Goal: Task Accomplishment & Management: Complete application form

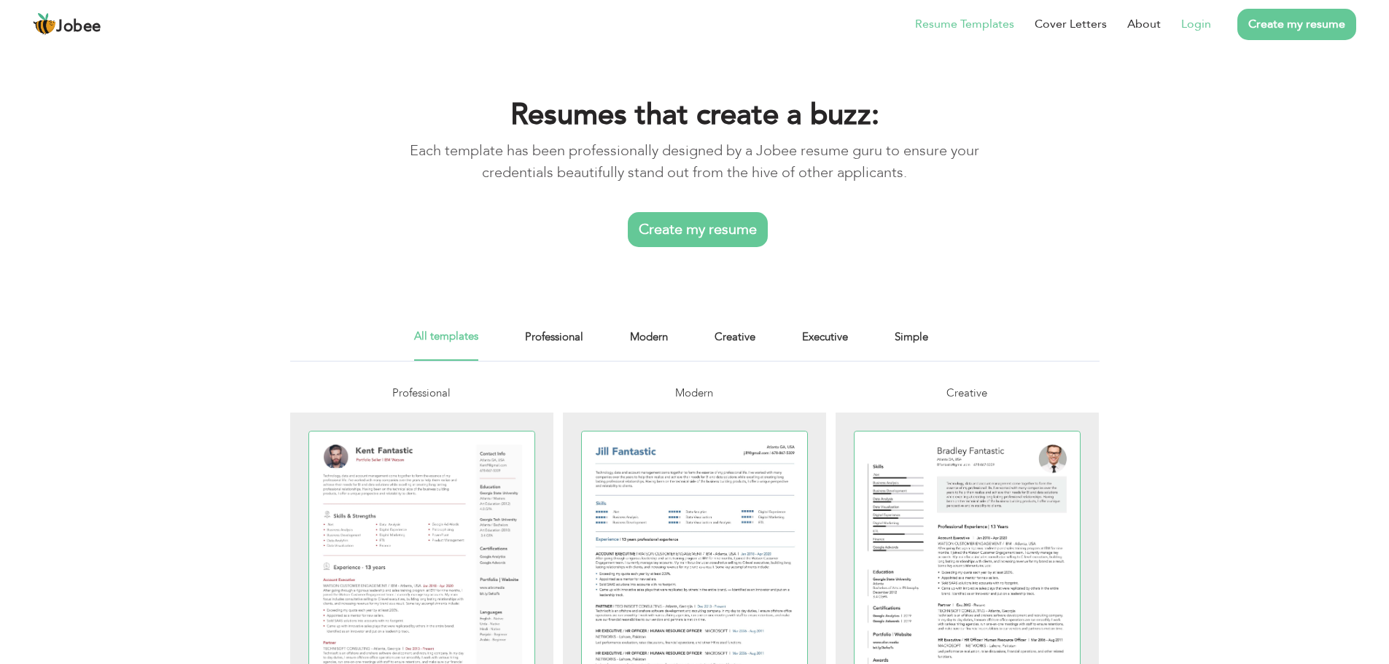
click at [1194, 23] on link "Login" at bounding box center [1196, 23] width 30 height 17
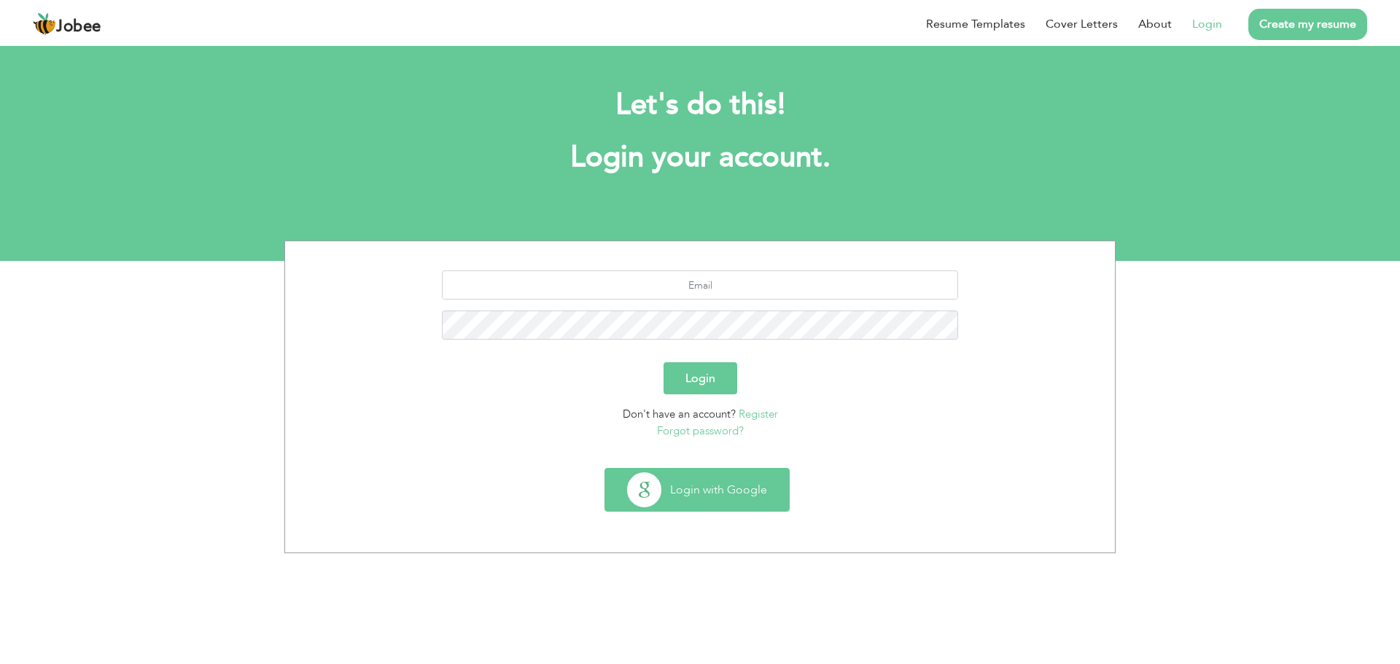
click at [747, 486] on button "Login with Google" at bounding box center [697, 490] width 184 height 42
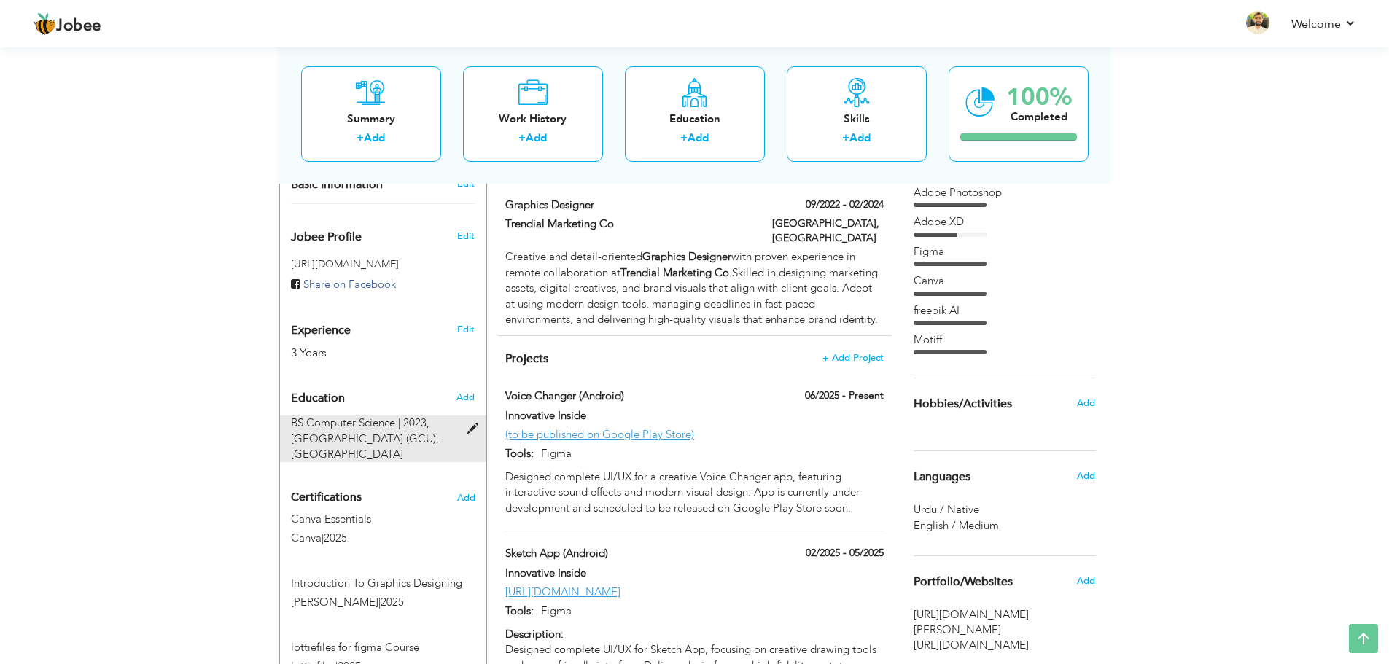
click at [470, 423] on span at bounding box center [476, 428] width 18 height 11
type input "BS Computer Science"
type input "2023"
type input "[GEOGRAPHIC_DATA] (GCU)"
type input "3.1"
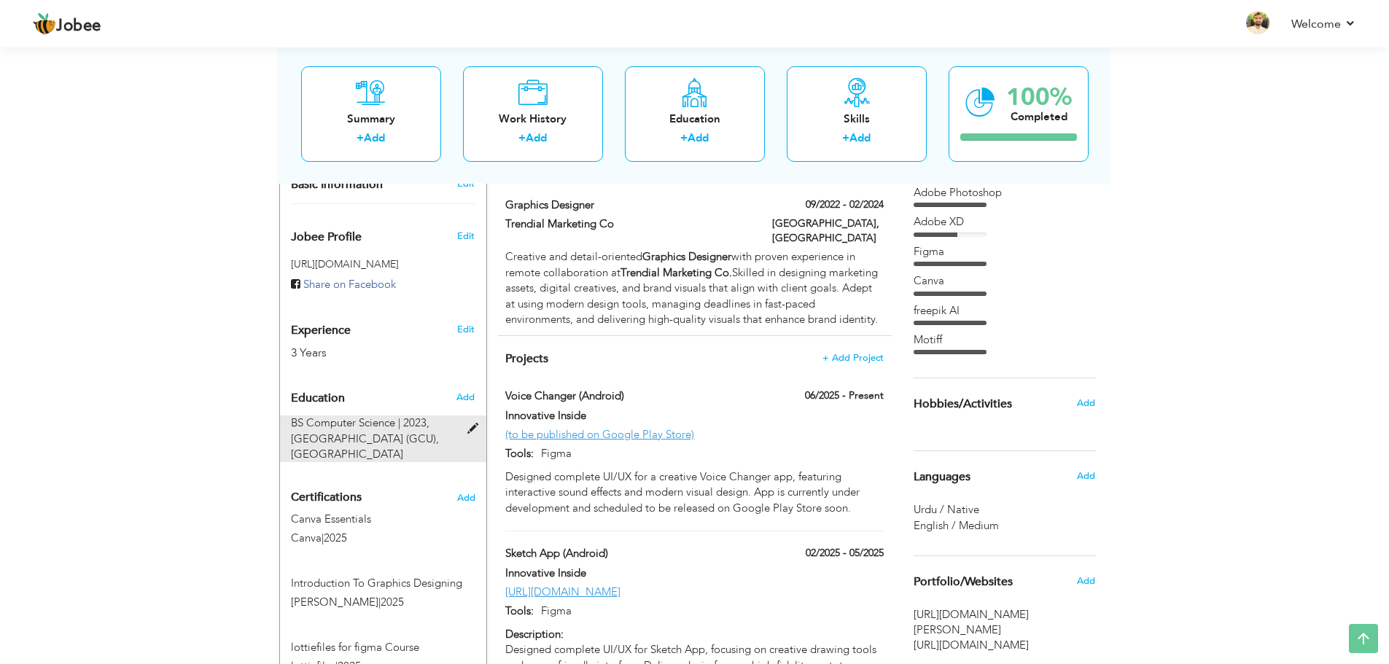
radio input "true"
type input "[GEOGRAPHIC_DATA]"
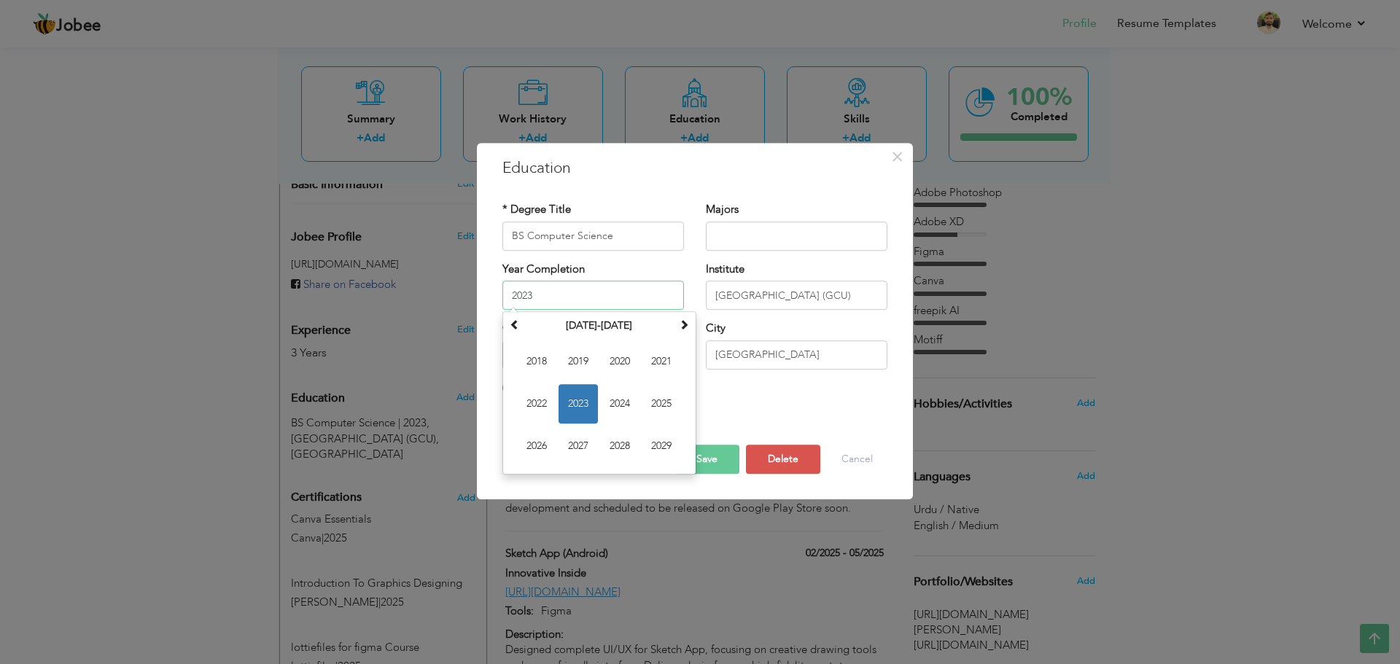
drag, startPoint x: 565, startPoint y: 297, endPoint x: 483, endPoint y: 303, distance: 81.8
click at [483, 303] on div "× Education * Degree Title BS Computer Science Majors Year Completion 2023 [DAT…" at bounding box center [695, 321] width 436 height 357
click at [674, 409] on span "2025" at bounding box center [660, 403] width 39 height 39
type input "2025"
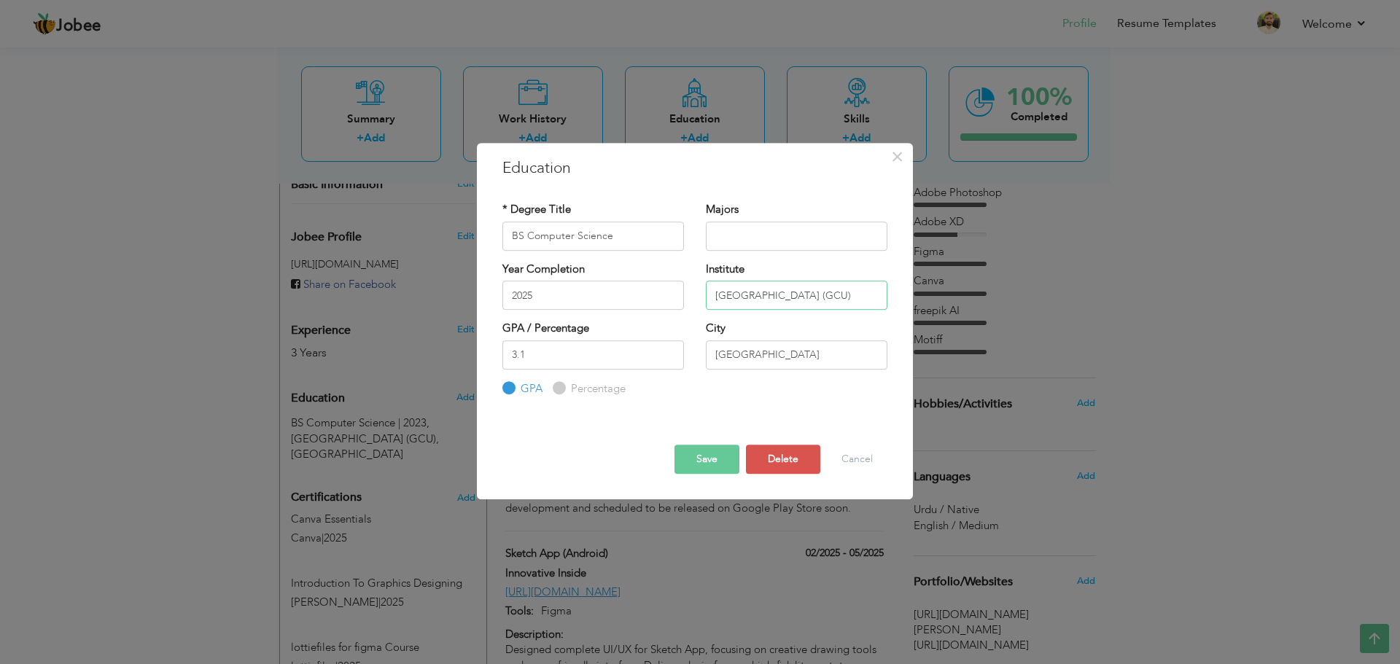
click at [799, 298] on input "[GEOGRAPHIC_DATA] (GCU)" at bounding box center [796, 295] width 181 height 29
type input "A"
paste input "[PERSON_NAME] open university [GEOGRAPHIC_DATA] [GEOGRAPHIC_DATA]"
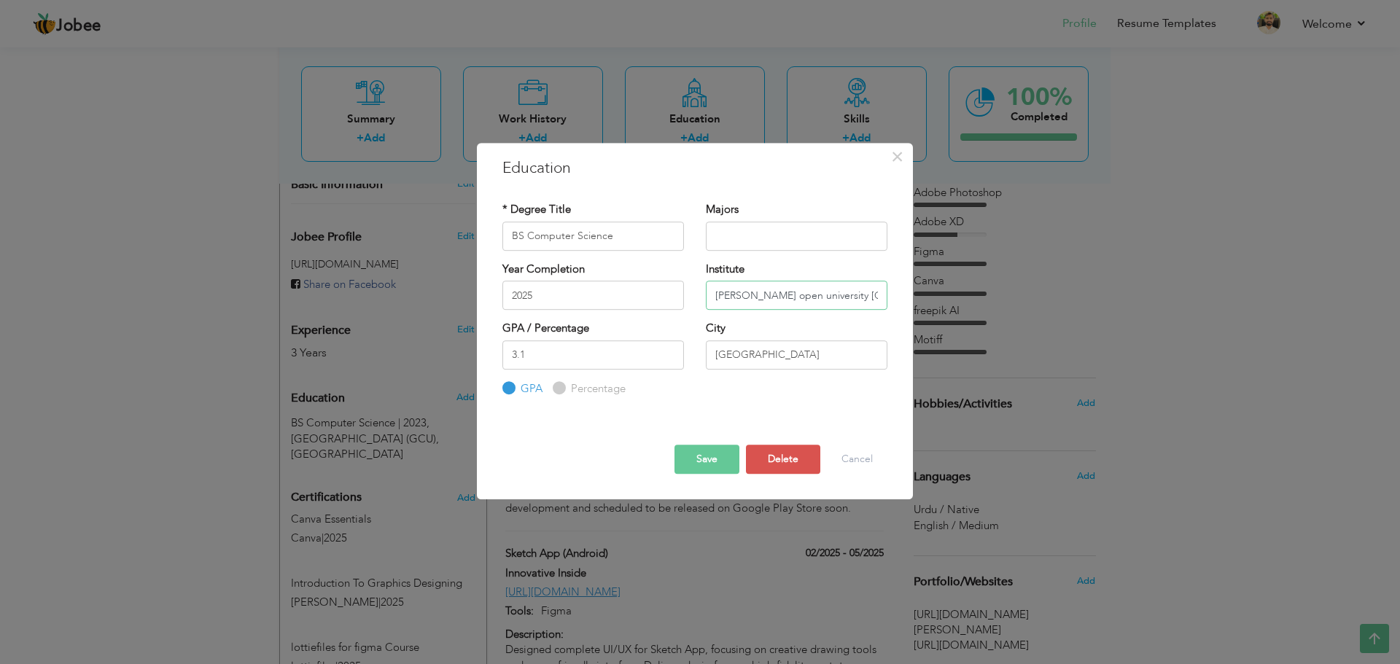
scroll to position [0, 55]
type input "[PERSON_NAME] open university [GEOGRAPHIC_DATA] [GEOGRAPHIC_DATA]"
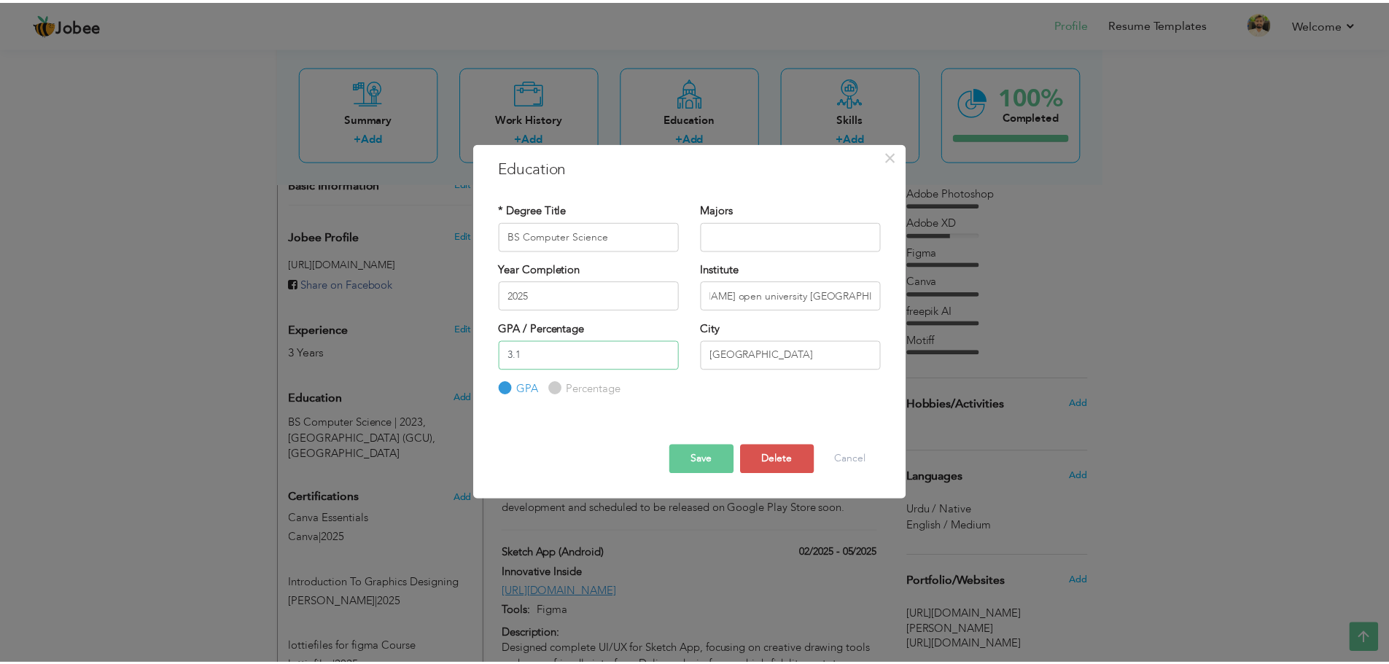
scroll to position [0, 0]
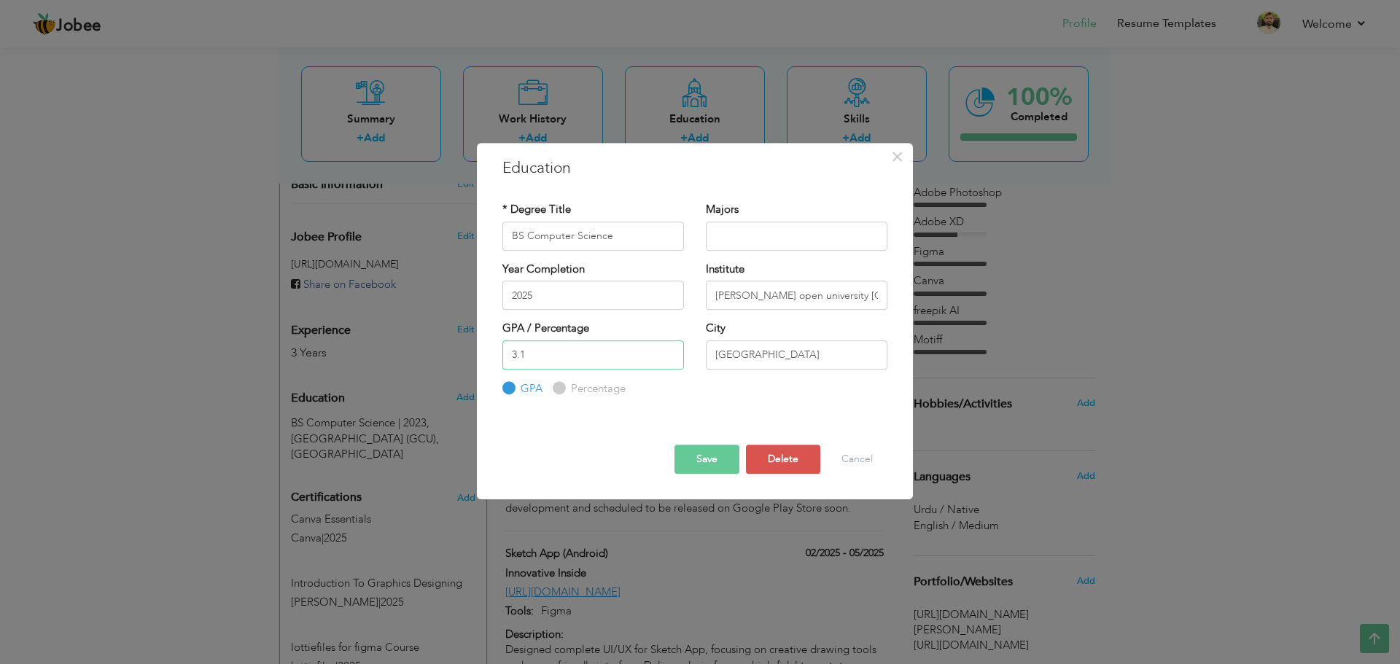
drag, startPoint x: 528, startPoint y: 361, endPoint x: 506, endPoint y: 360, distance: 22.6
click at [506, 360] on input "3.1" at bounding box center [592, 354] width 181 height 29
click at [701, 455] on button "Save" at bounding box center [706, 459] width 65 height 29
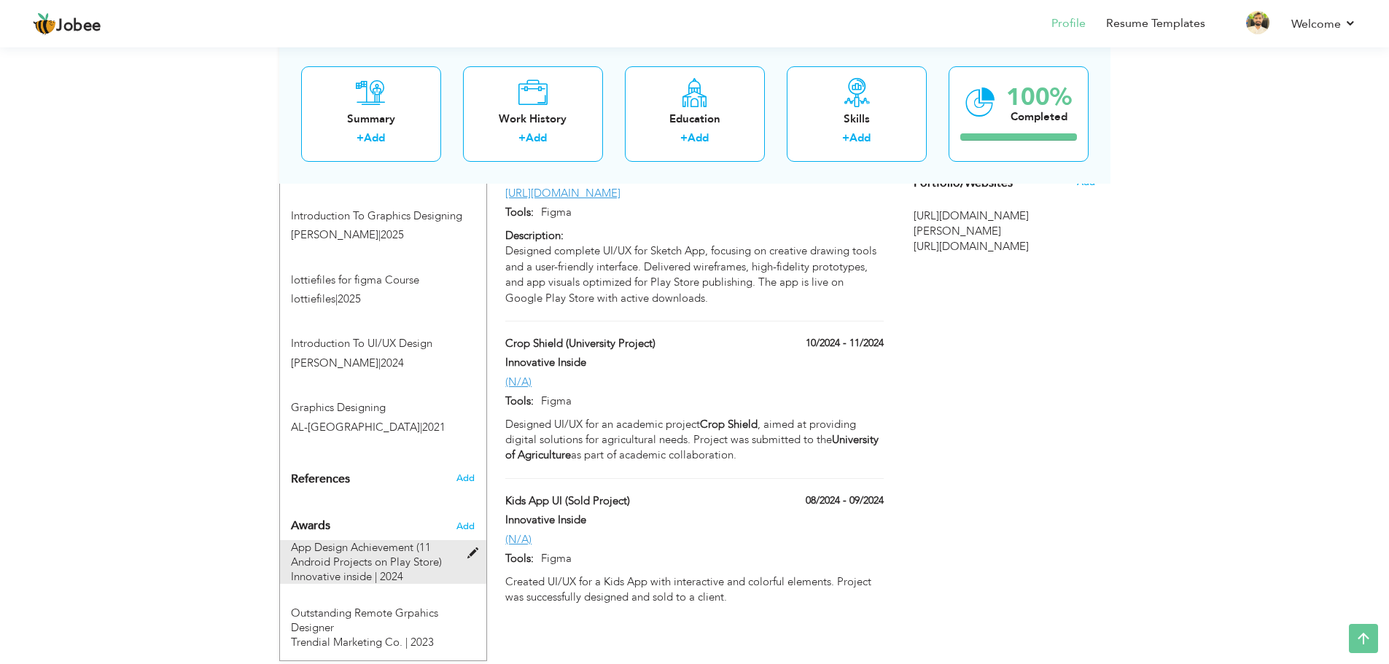
scroll to position [837, 0]
click at [1037, 254] on span "[URL][DOMAIN_NAME]" at bounding box center [1004, 245] width 182 height 15
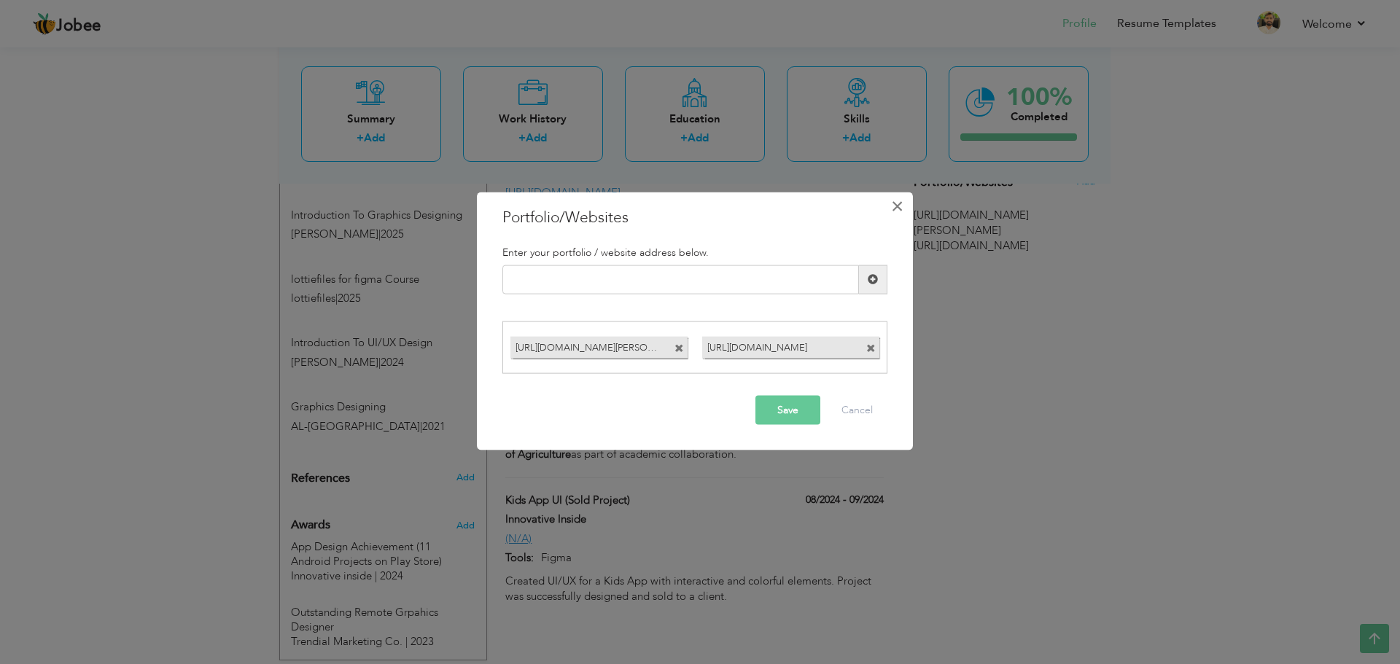
click at [894, 203] on span "×" at bounding box center [897, 205] width 12 height 26
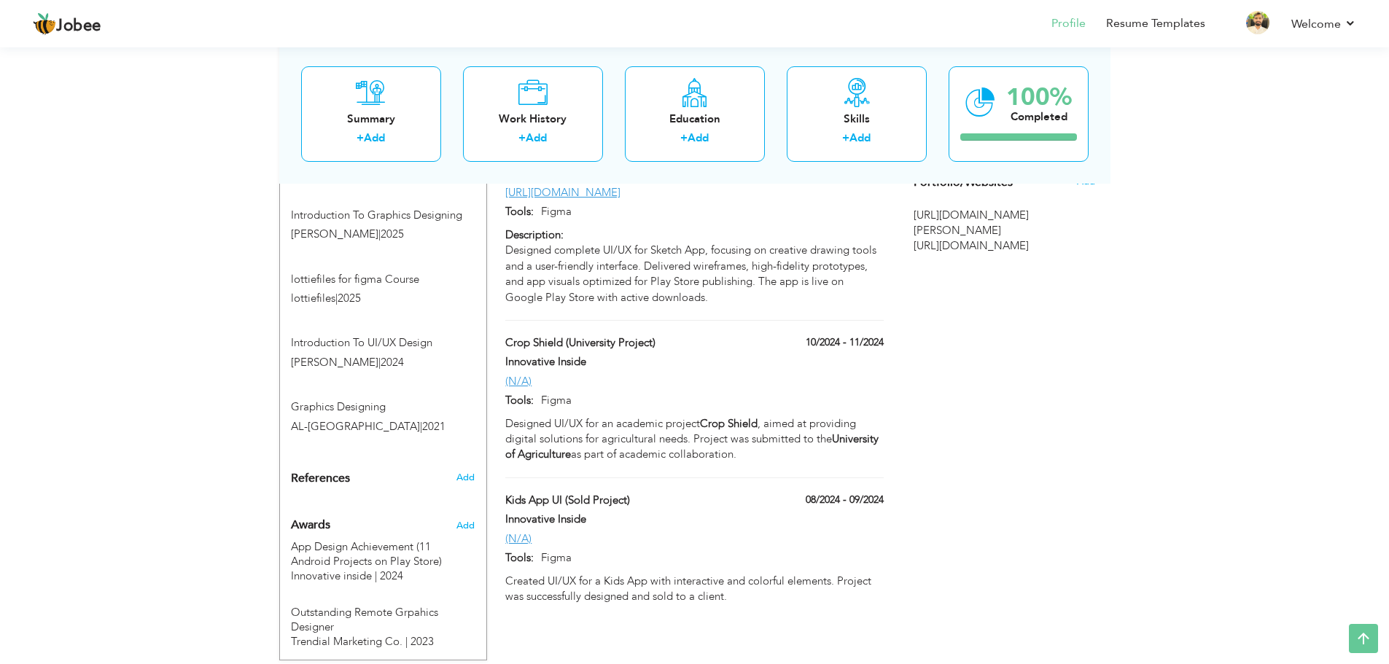
drag, startPoint x: 907, startPoint y: 243, endPoint x: 1043, endPoint y: 270, distance: 138.8
click at [1045, 271] on div "Choose a Template ‹" at bounding box center [1006, 31] width 208 height 1186
click at [1021, 252] on span "[URL][DOMAIN_NAME]" at bounding box center [1004, 245] width 182 height 15
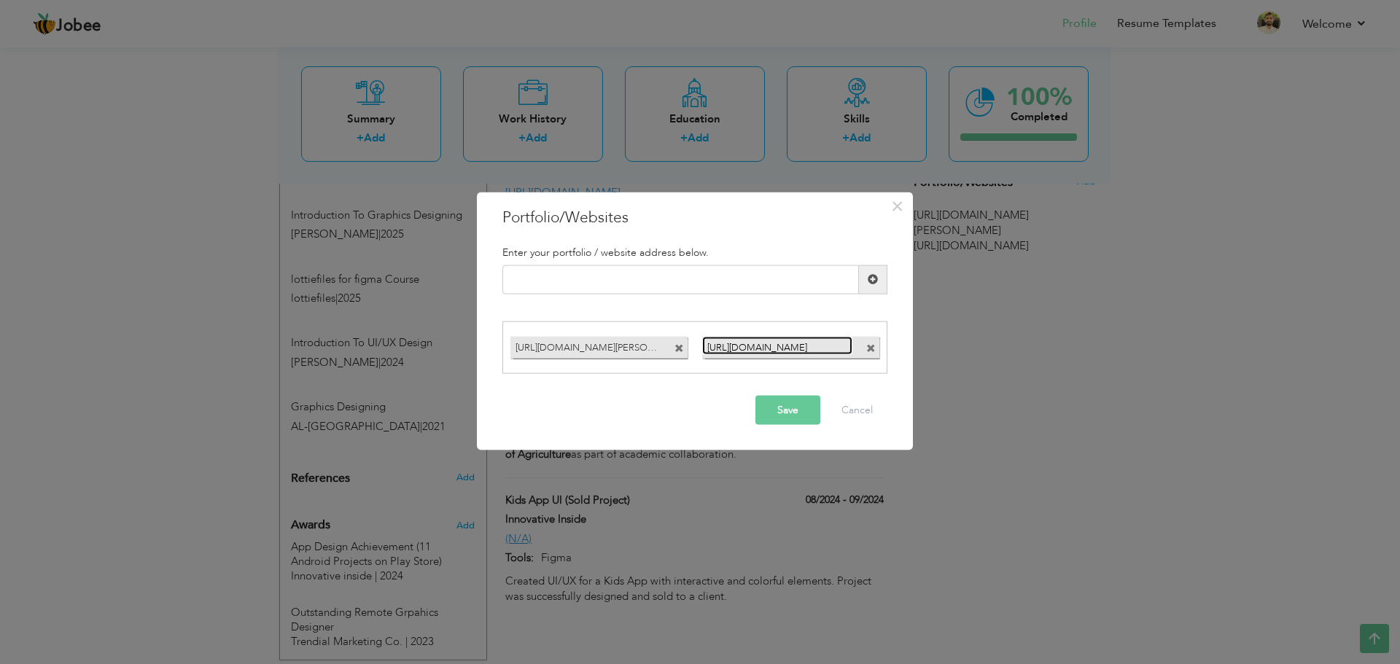
click at [798, 348] on link "[URL][DOMAIN_NAME]" at bounding box center [777, 346] width 151 height 18
click at [797, 410] on button "Save" at bounding box center [787, 410] width 65 height 29
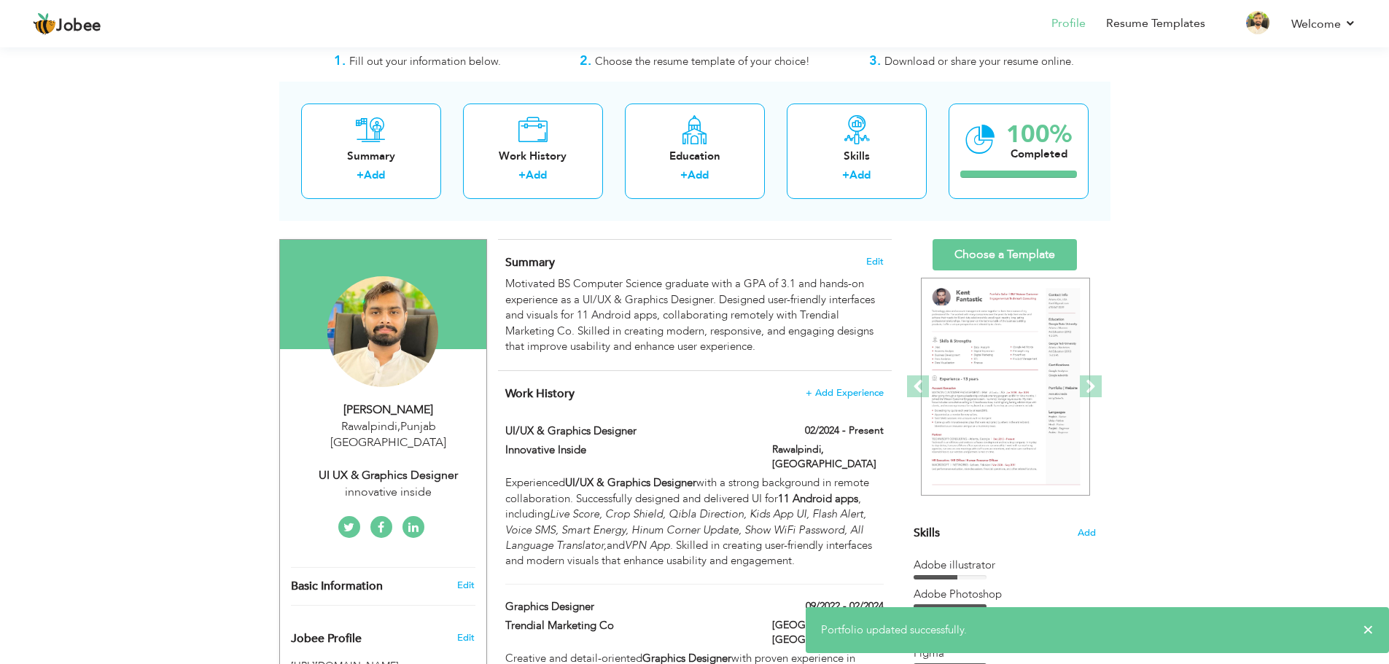
scroll to position [35, 0]
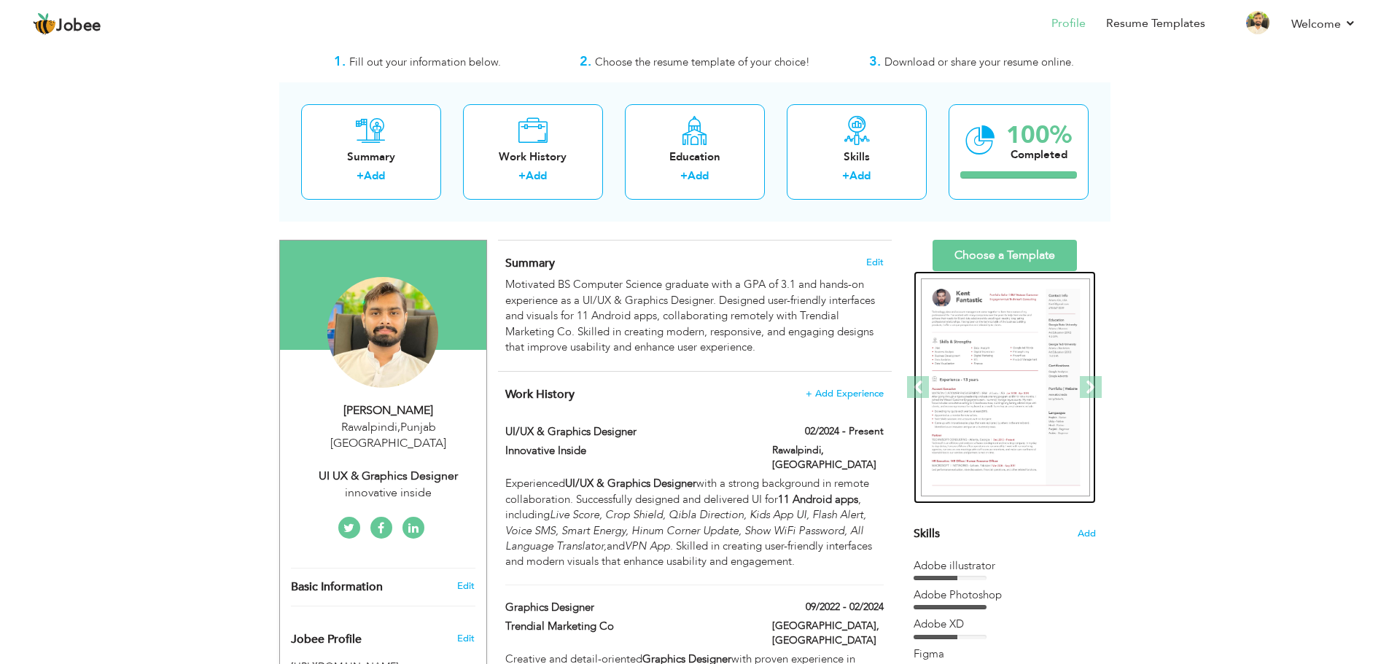
click at [984, 296] on img at bounding box center [1005, 387] width 169 height 219
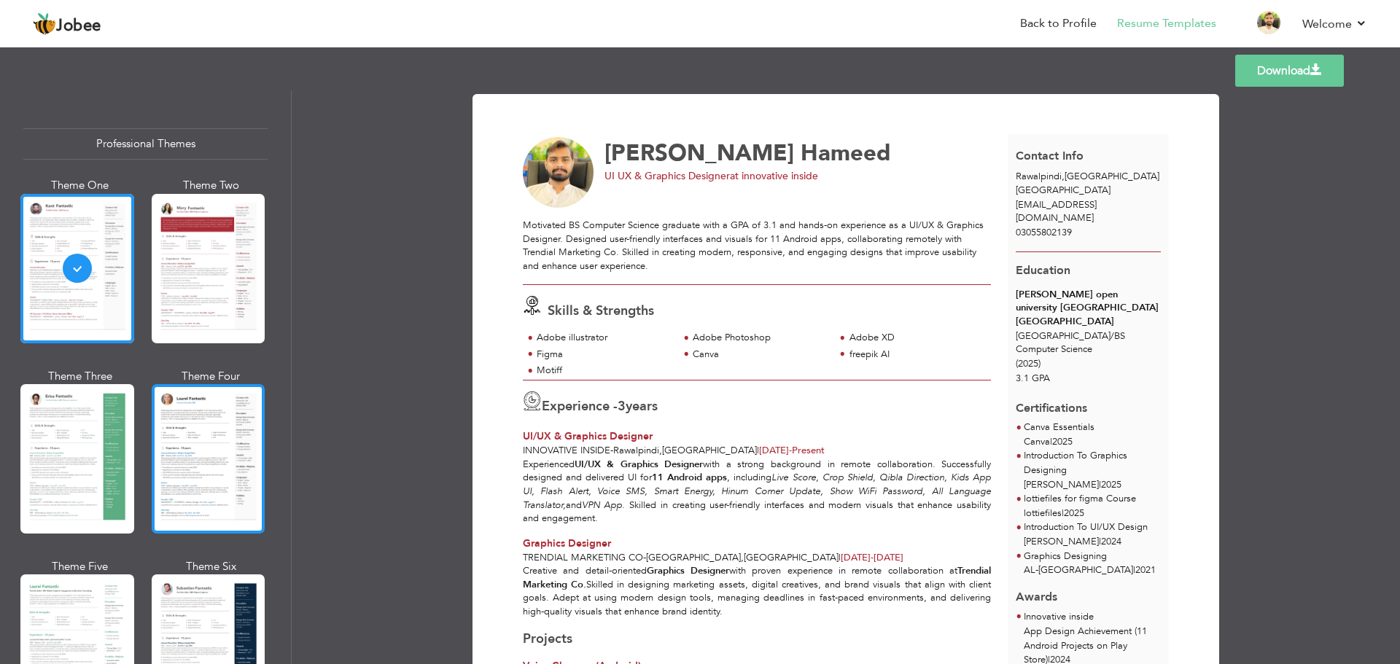
click at [226, 455] on div at bounding box center [209, 458] width 114 height 149
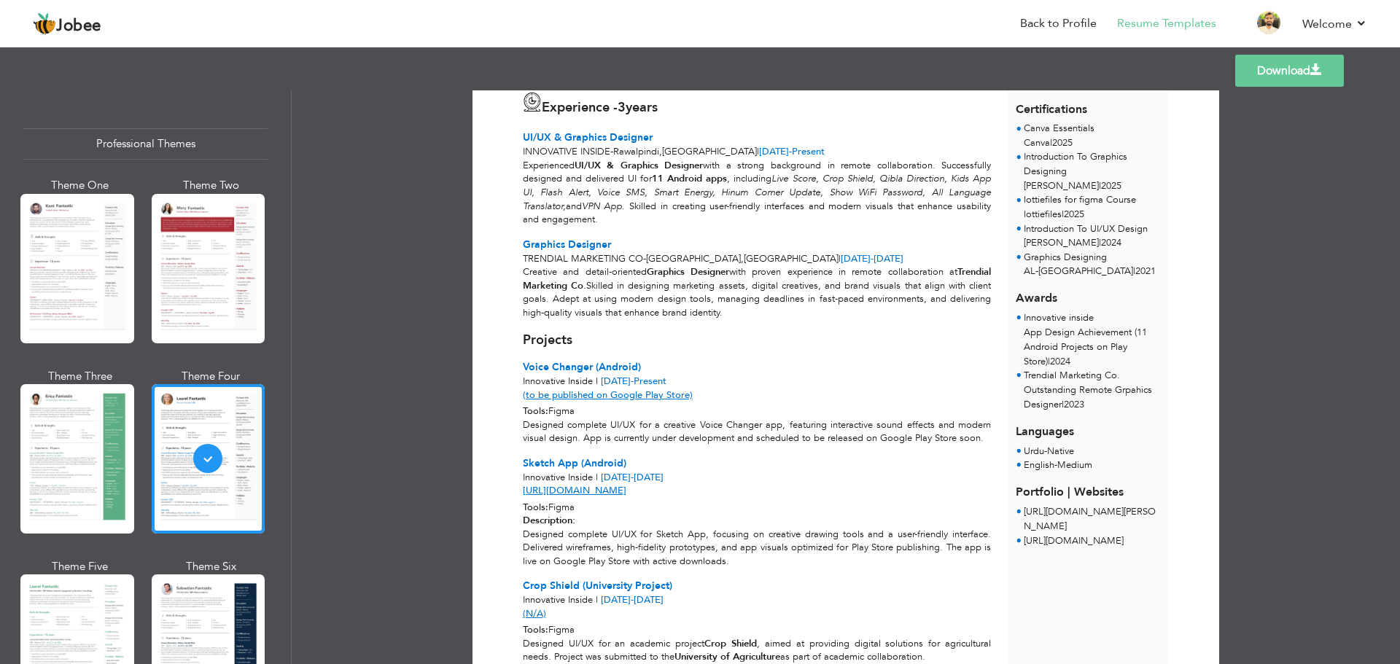
scroll to position [471, 0]
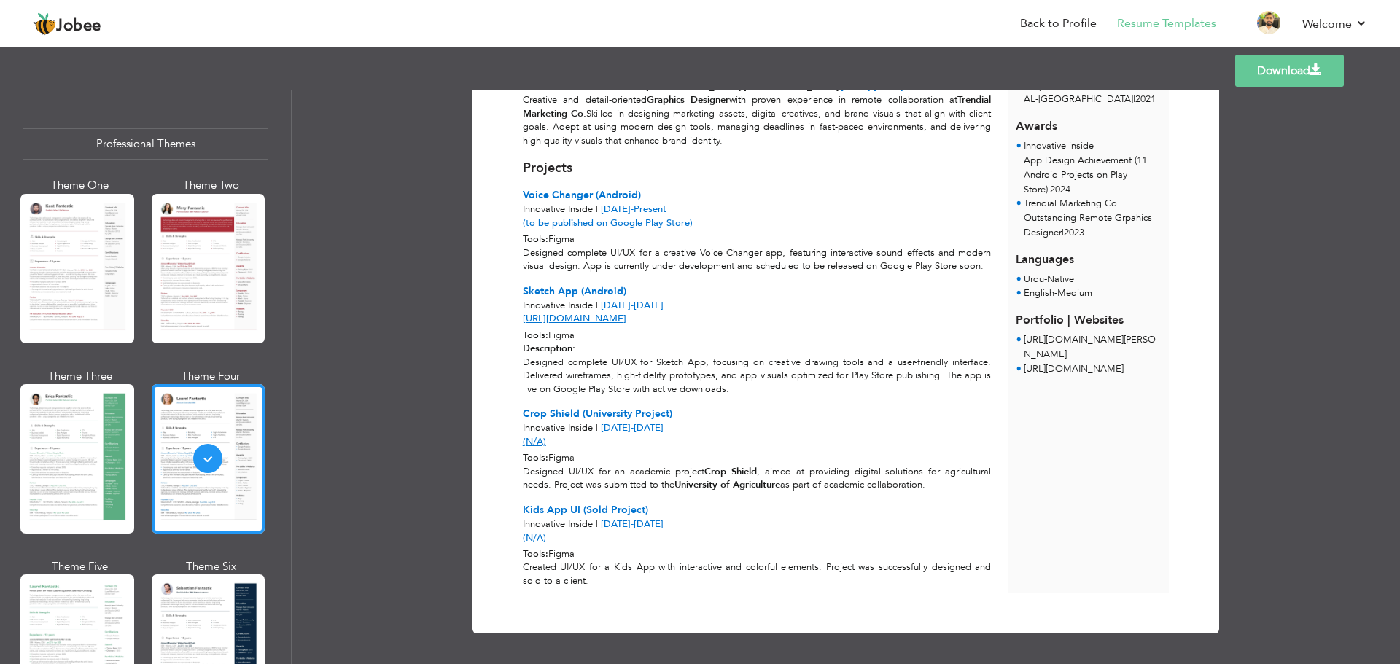
click at [1281, 63] on link "Download" at bounding box center [1289, 71] width 109 height 32
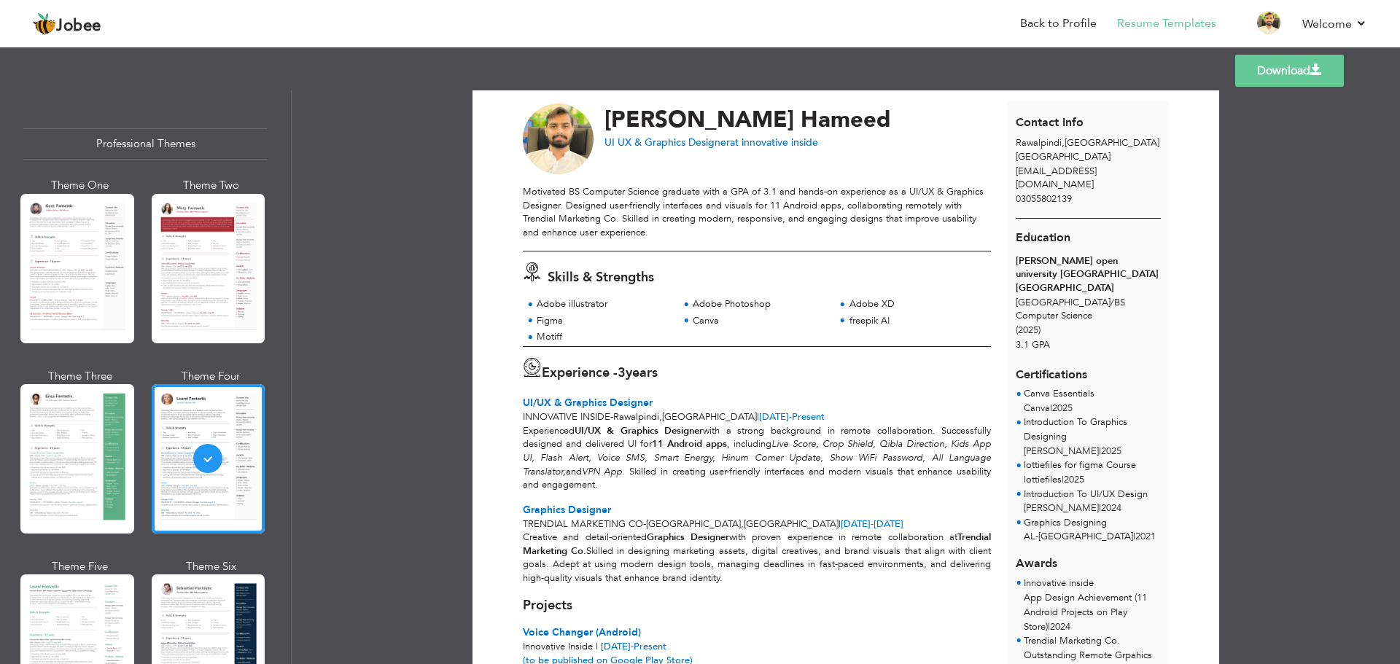
scroll to position [0, 0]
